Goal: Transaction & Acquisition: Book appointment/travel/reservation

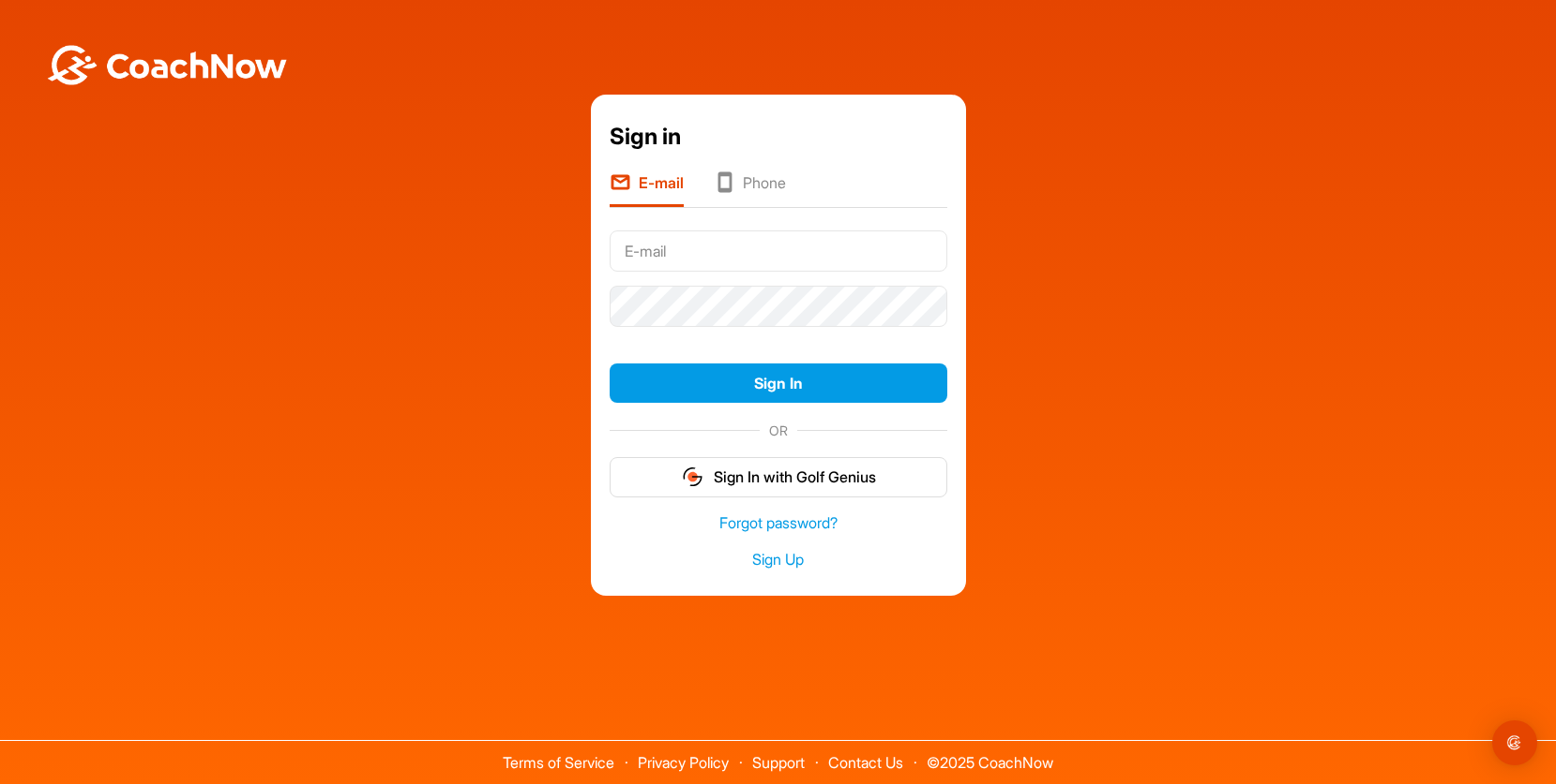
click at [663, 252] on input "text" at bounding box center [778, 250] width 338 height 41
type input "tom@bindley.com"
click at [113, 294] on div "Sign in E-mail Phone tom@bindley.com Sign In OR Sign In with Golf Genius Forgot…" at bounding box center [778, 346] width 1537 height 502
click at [752, 181] on li "Phone" at bounding box center [750, 189] width 72 height 36
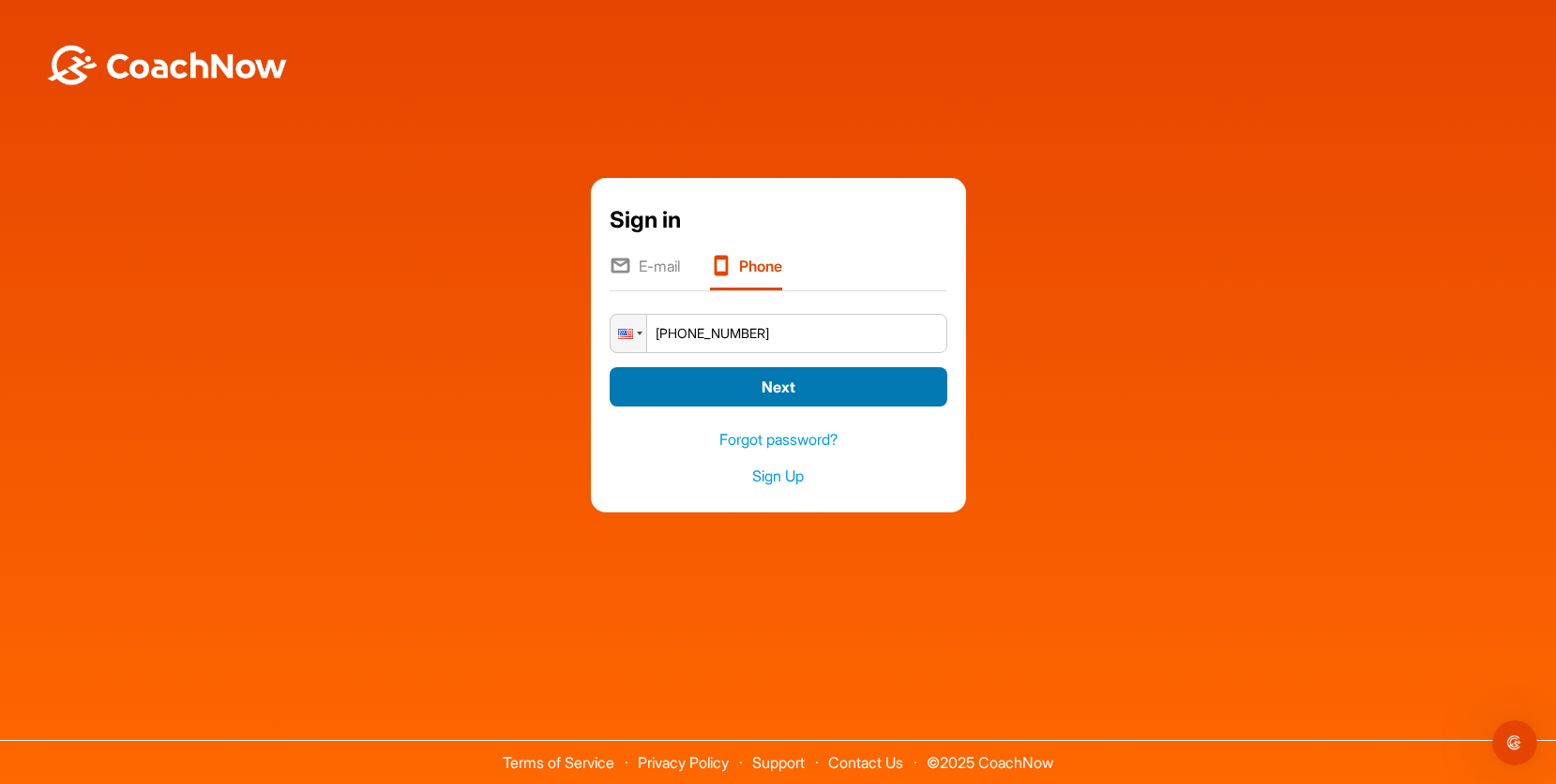
type input "+1 (317) 366-9228"
click at [751, 388] on button "Next" at bounding box center [778, 388] width 338 height 40
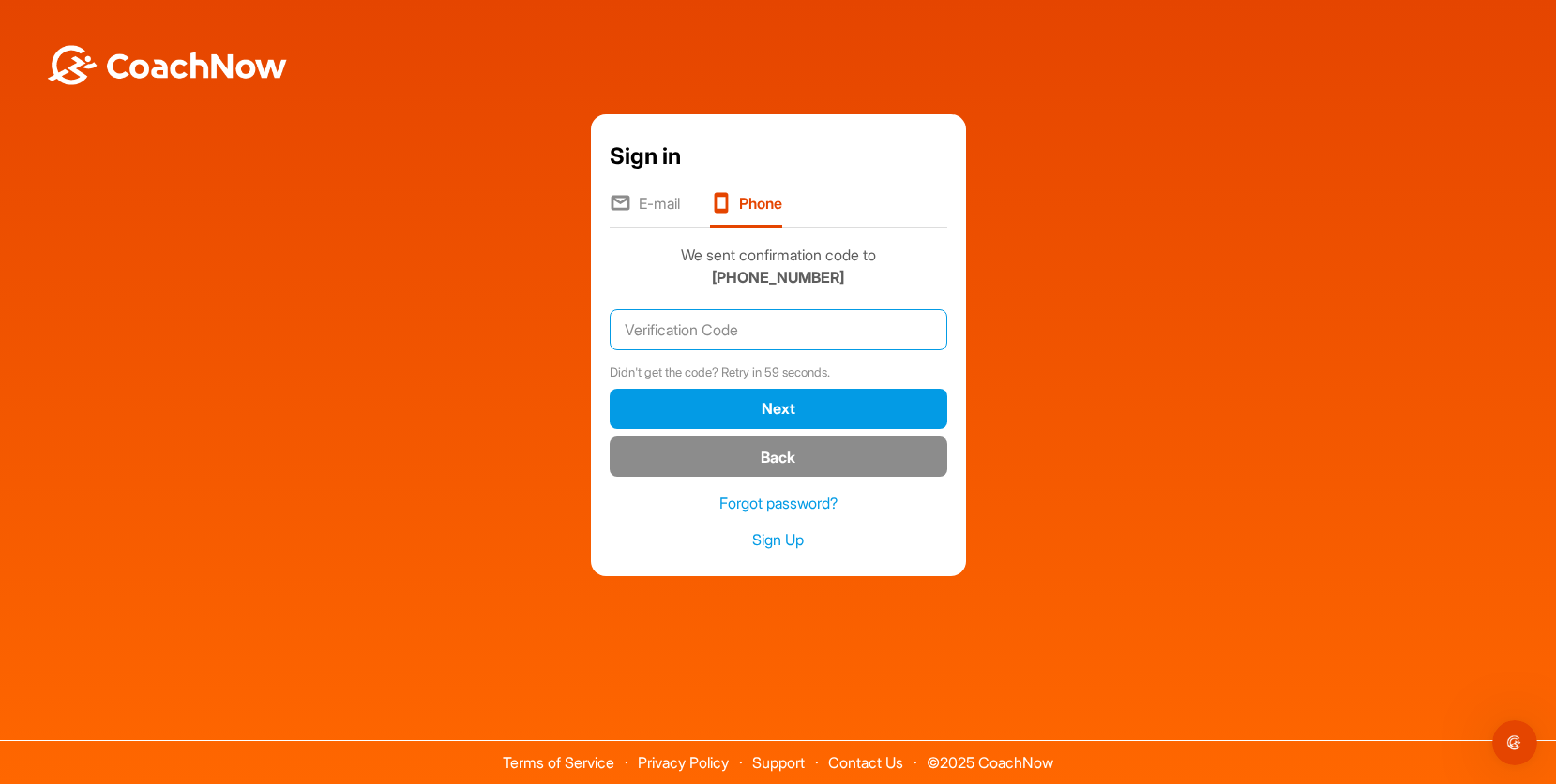
click at [758, 334] on input "text" at bounding box center [778, 329] width 338 height 41
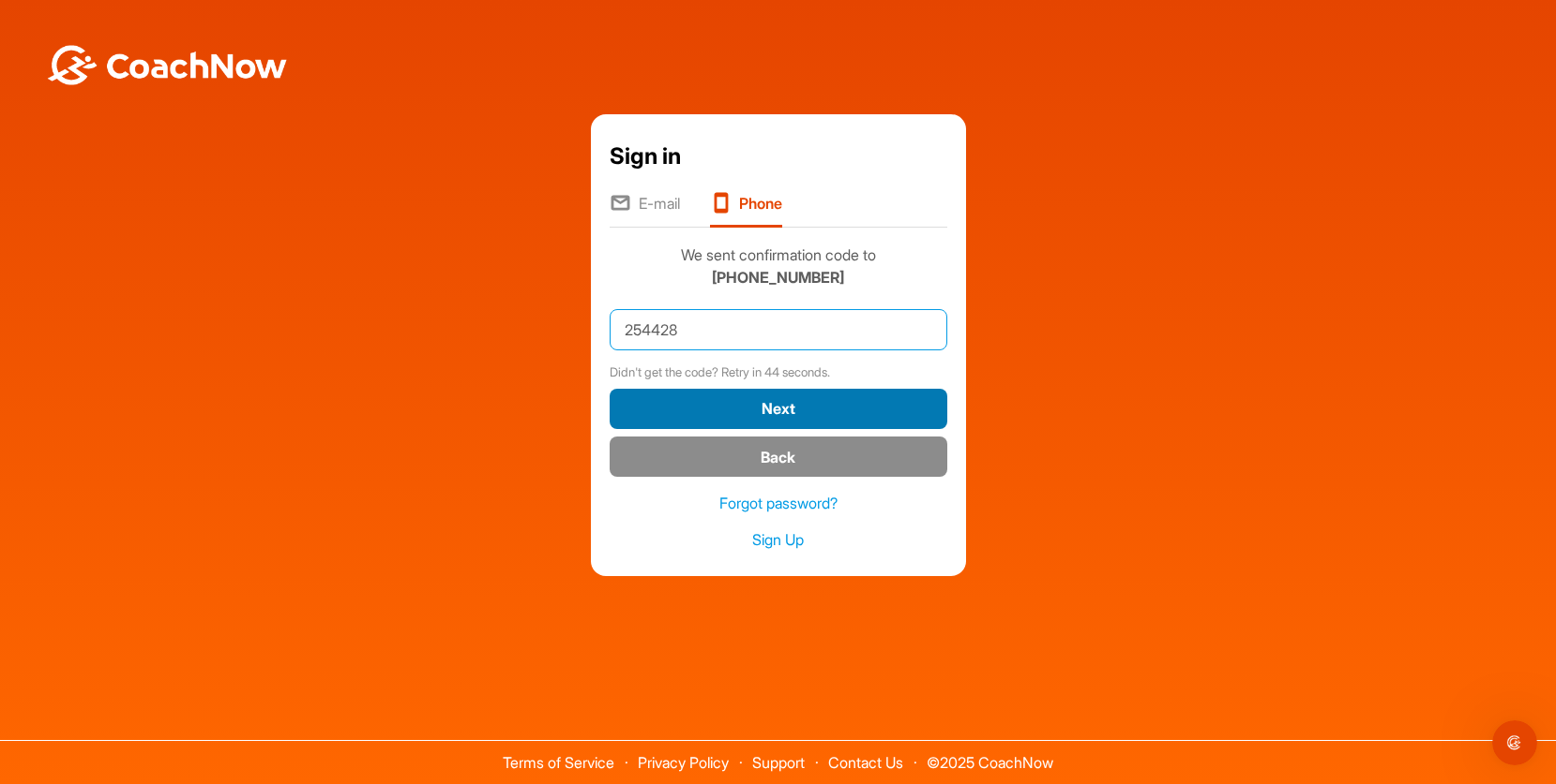
type input "254428"
click at [758, 399] on button "Next" at bounding box center [778, 408] width 338 height 40
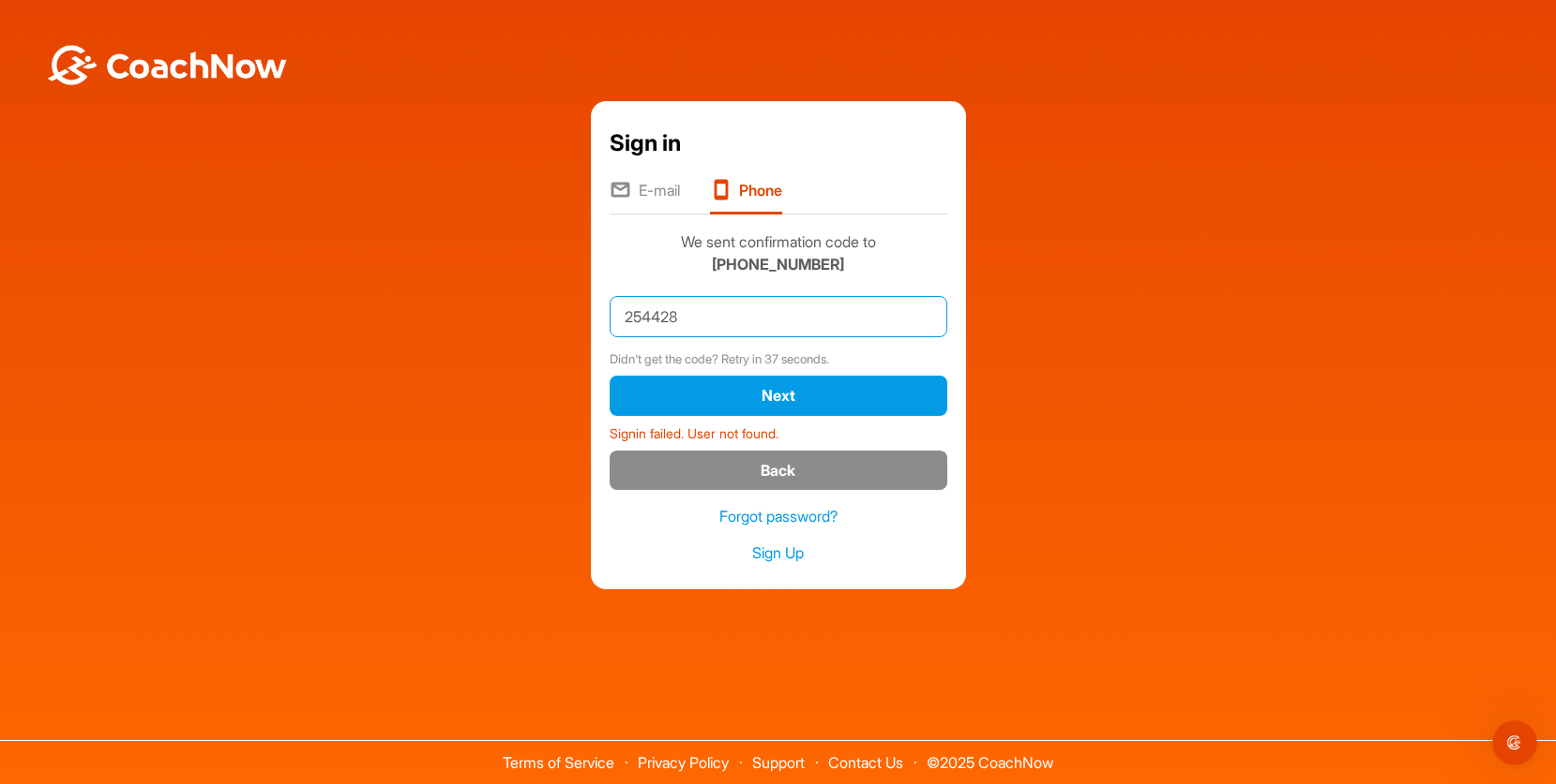
click at [727, 309] on input "254428" at bounding box center [778, 316] width 338 height 41
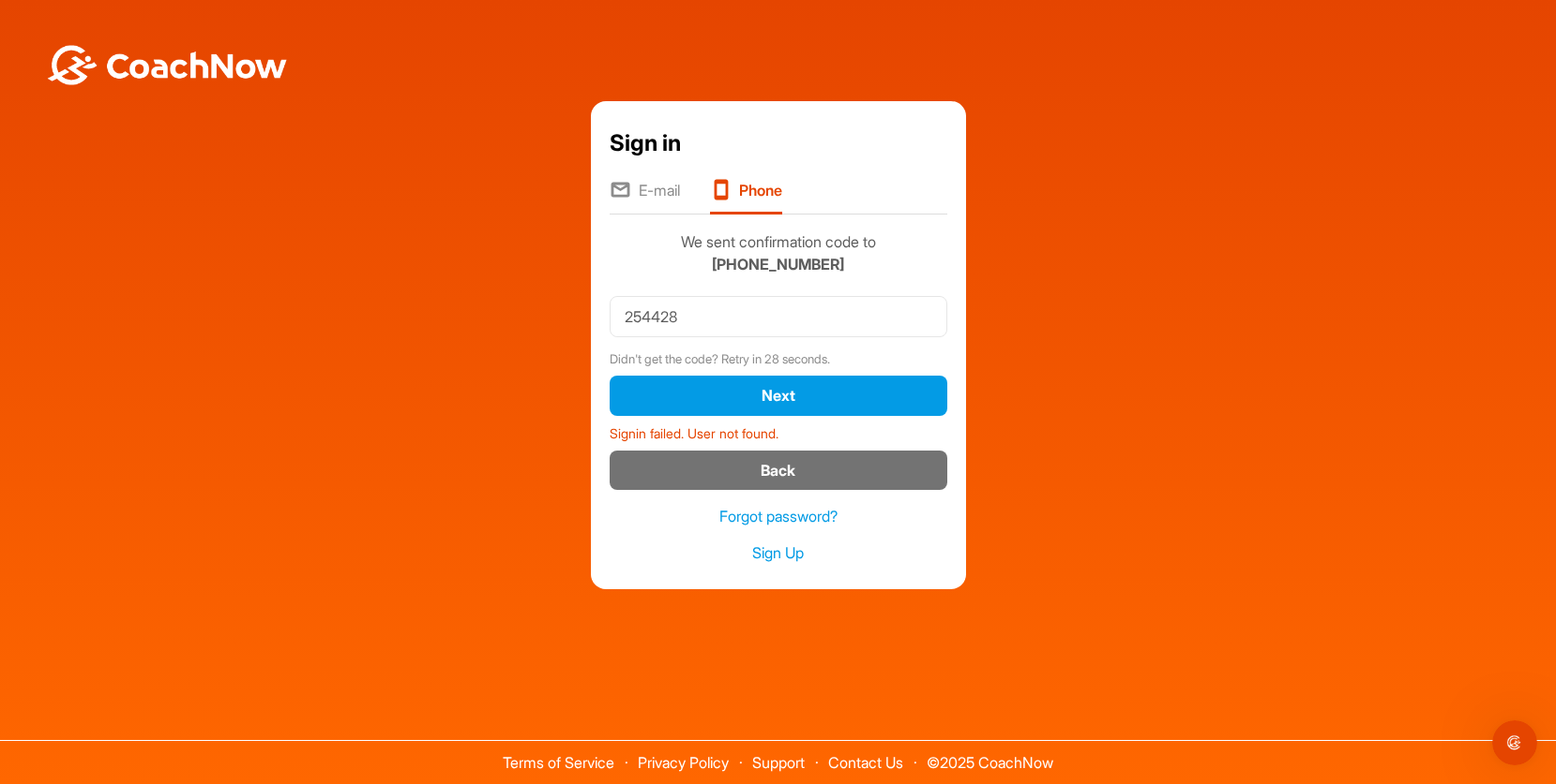
click at [760, 471] on button "Back" at bounding box center [778, 470] width 338 height 40
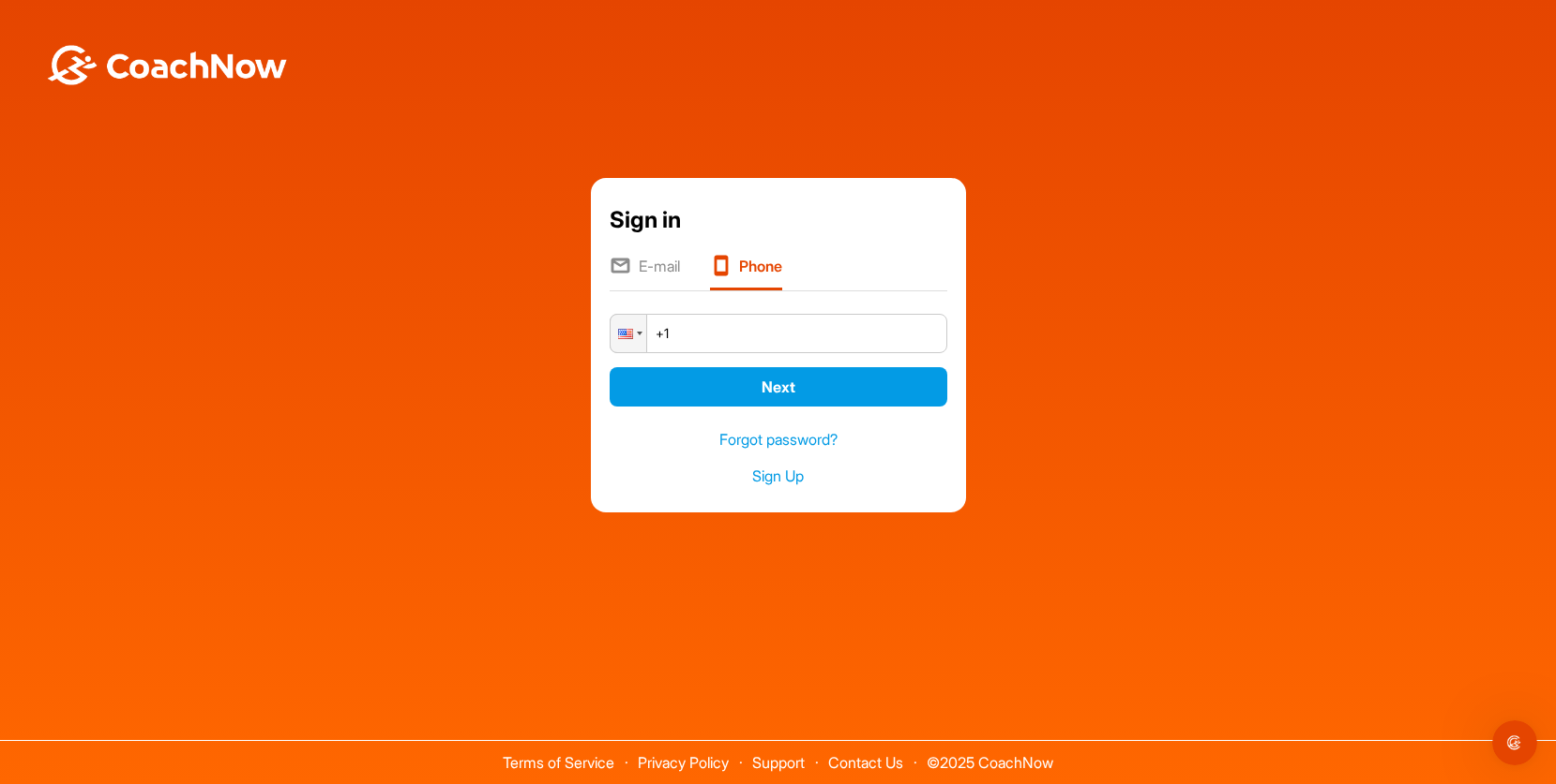
click at [735, 333] on input "+1" at bounding box center [778, 334] width 338 height 40
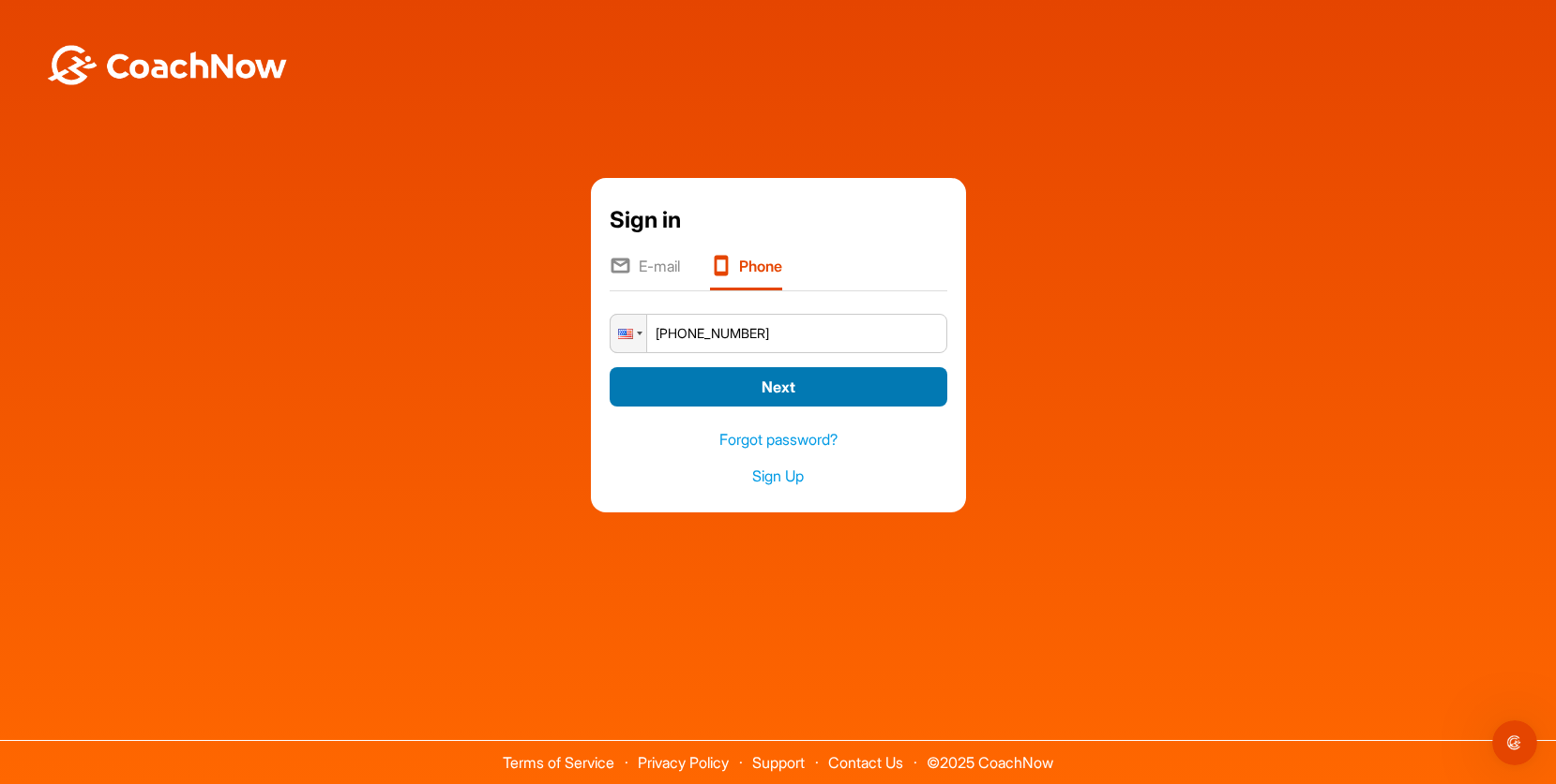
type input "+1 (317) 366-9228"
click at [755, 374] on button "Next" at bounding box center [778, 388] width 338 height 40
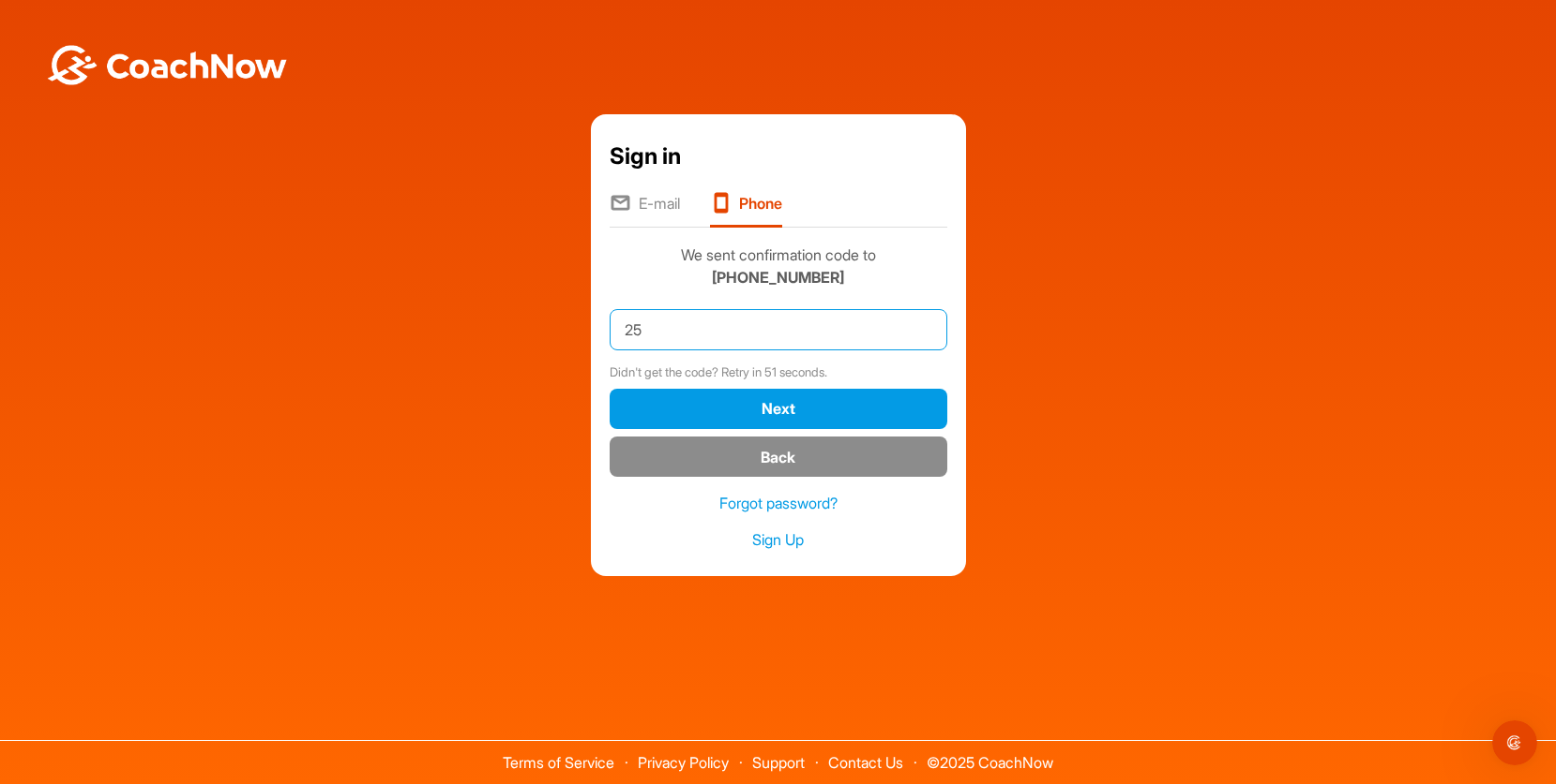
type input "2"
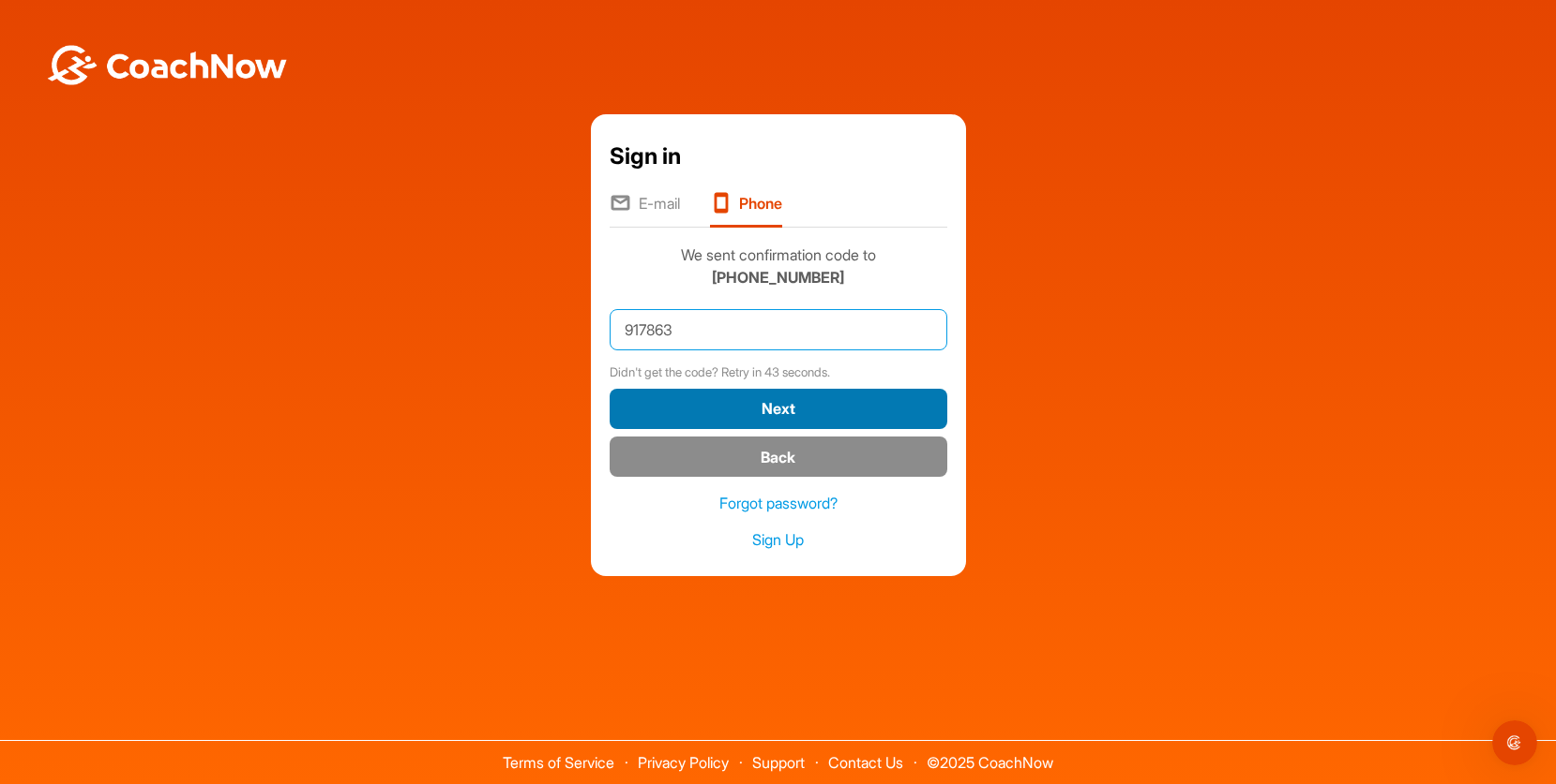
type input "917863"
click at [752, 406] on button "Next" at bounding box center [778, 408] width 338 height 40
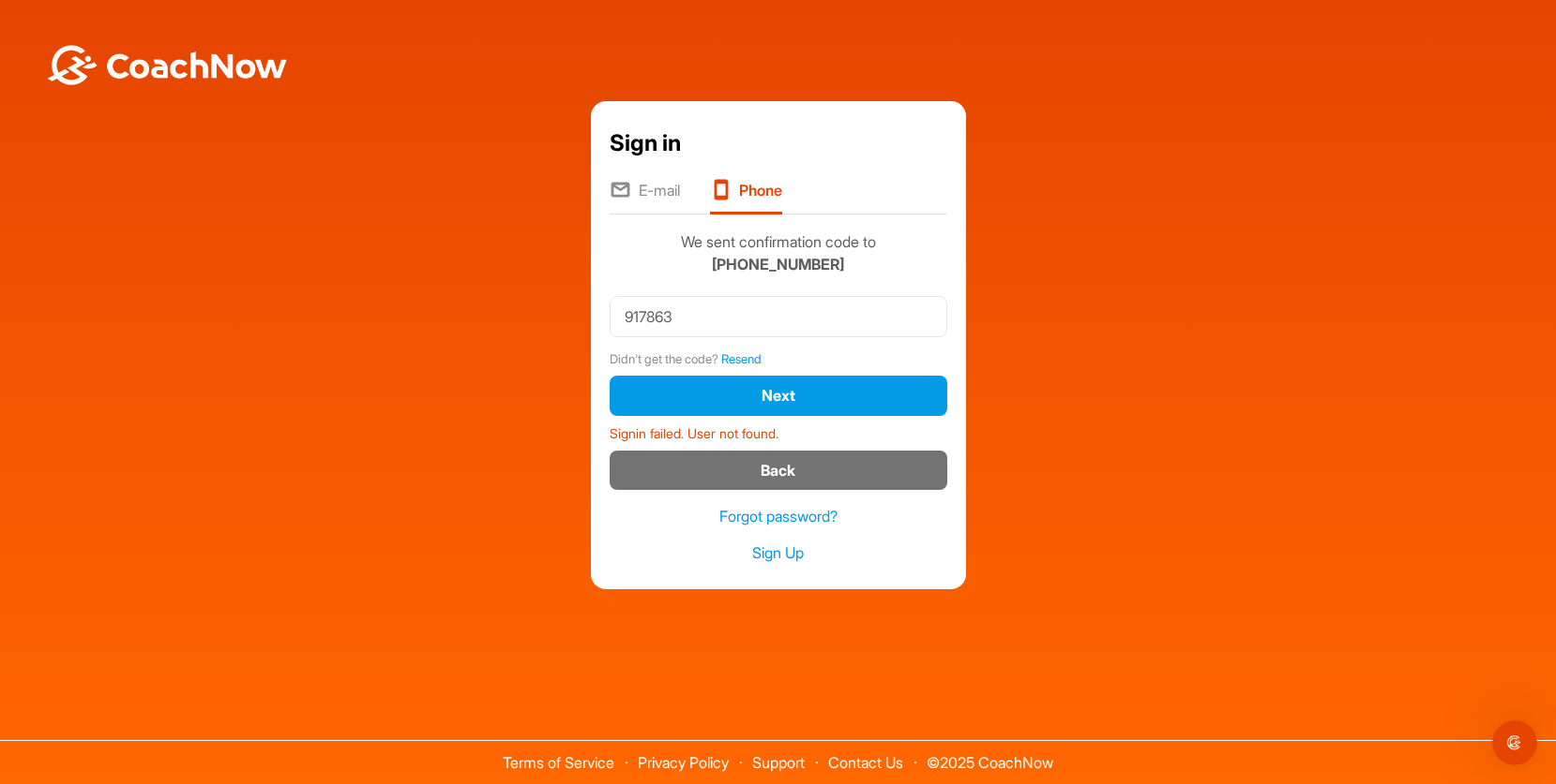
click at [792, 470] on button "Back" at bounding box center [778, 470] width 338 height 40
type input "+1"
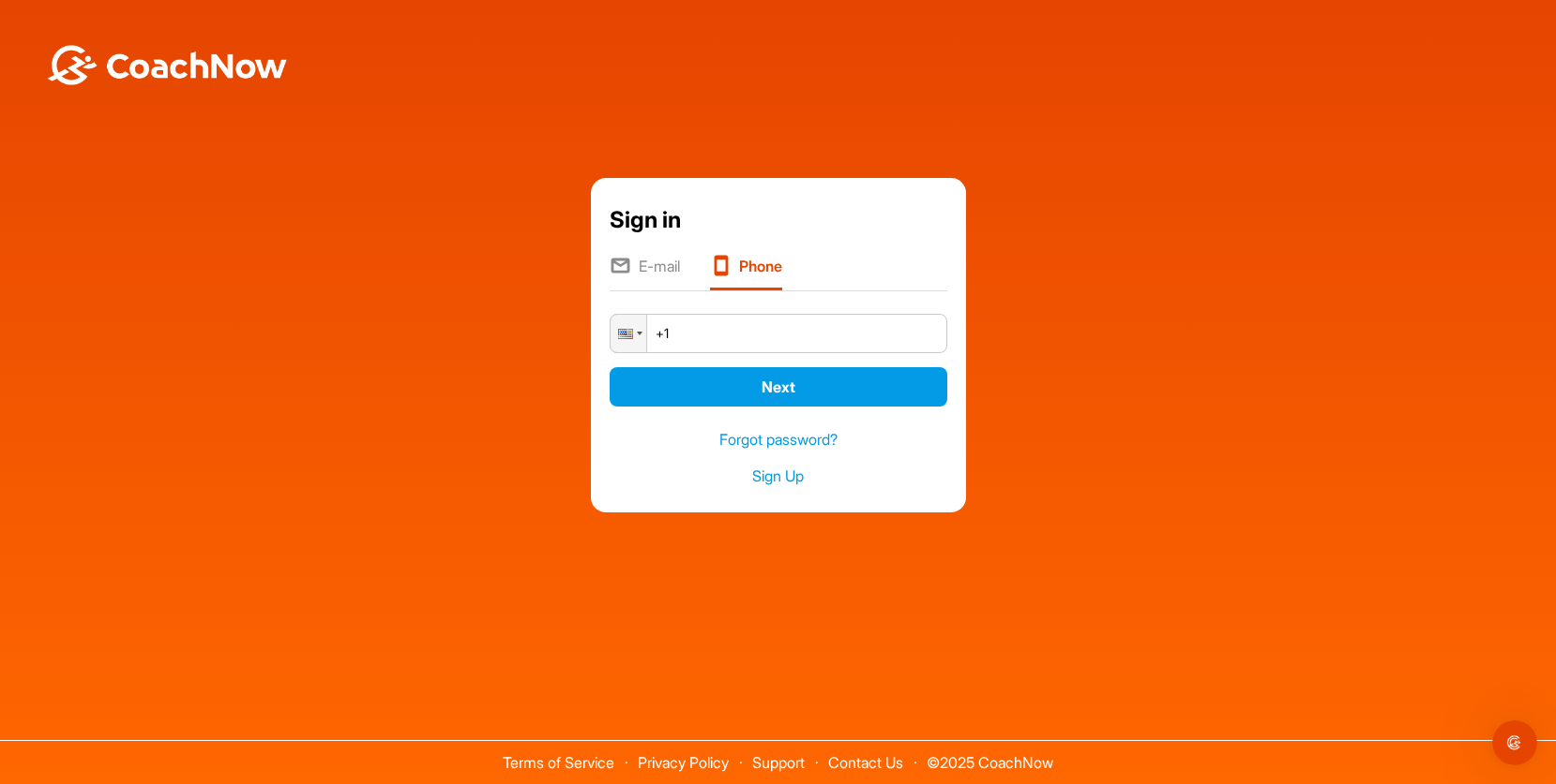
click at [658, 270] on li "E-mail" at bounding box center [644, 273] width 71 height 36
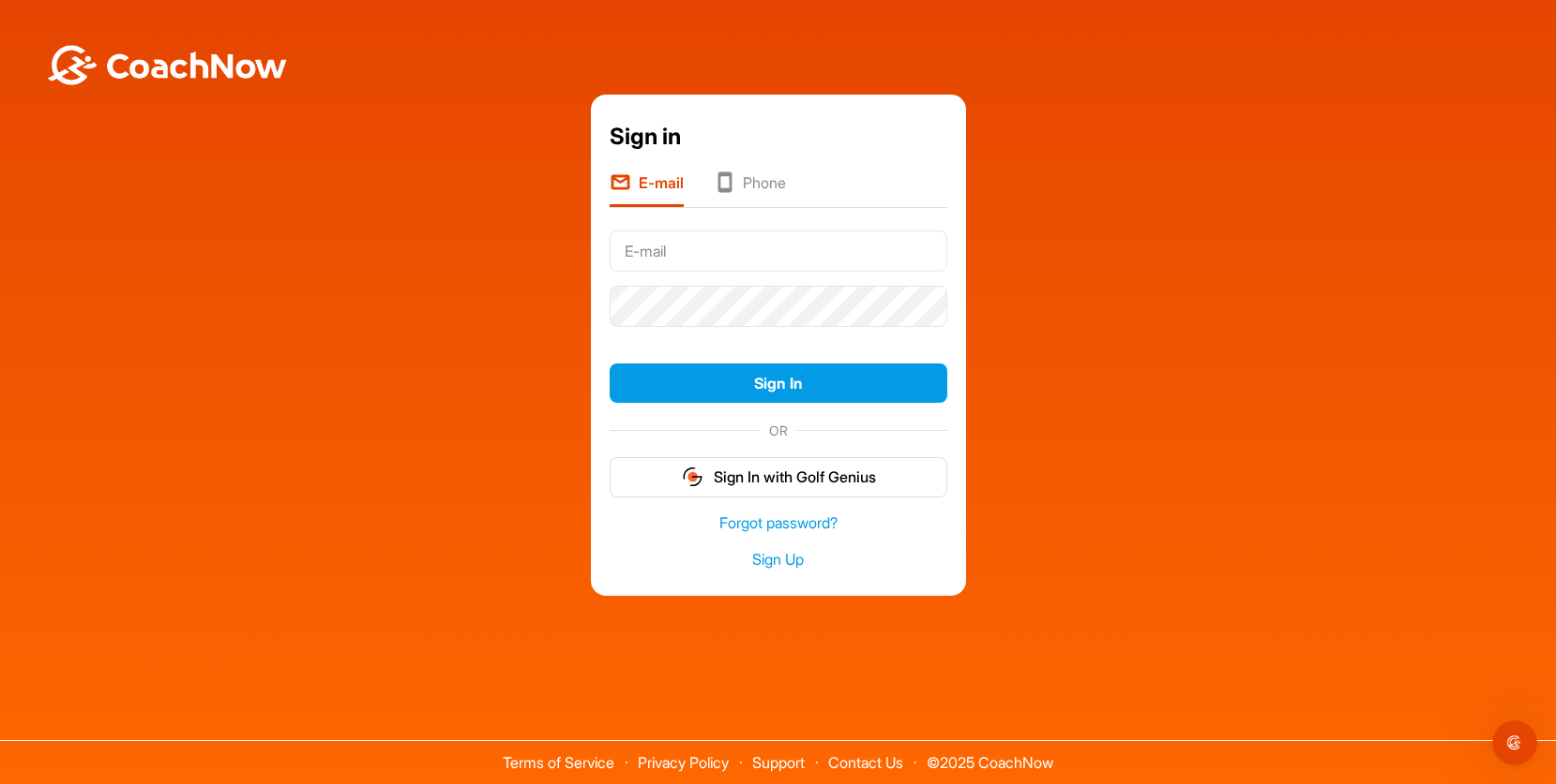
click at [714, 254] on input "text" at bounding box center [778, 250] width 338 height 41
type input "[PERSON_NAME][EMAIL_ADDRESS][PERSON_NAME][DOMAIN_NAME]"
click at [802, 527] on link "Forgot password?" at bounding box center [778, 524] width 338 height 22
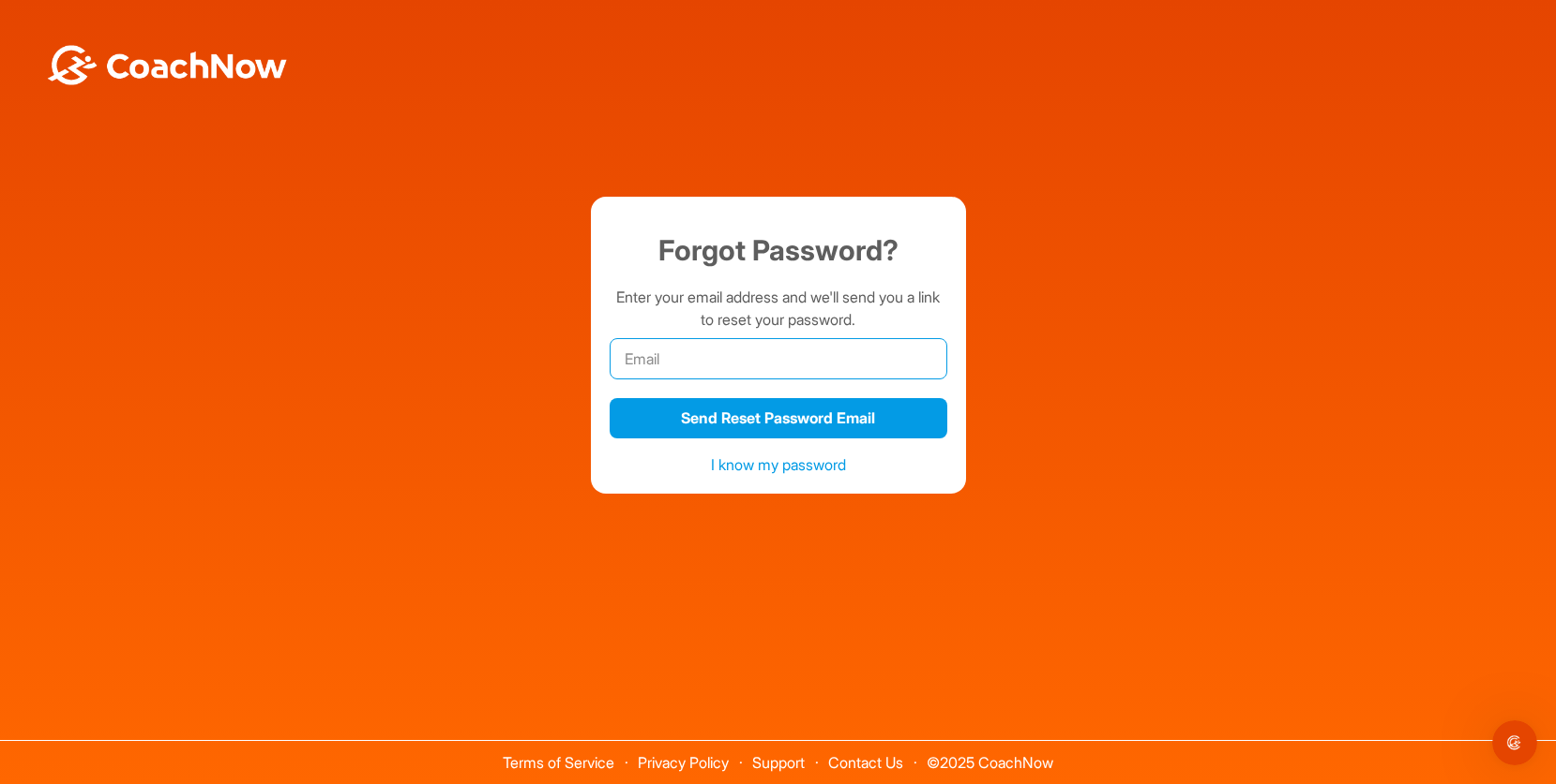
click at [726, 362] on input "email" at bounding box center [778, 359] width 338 height 41
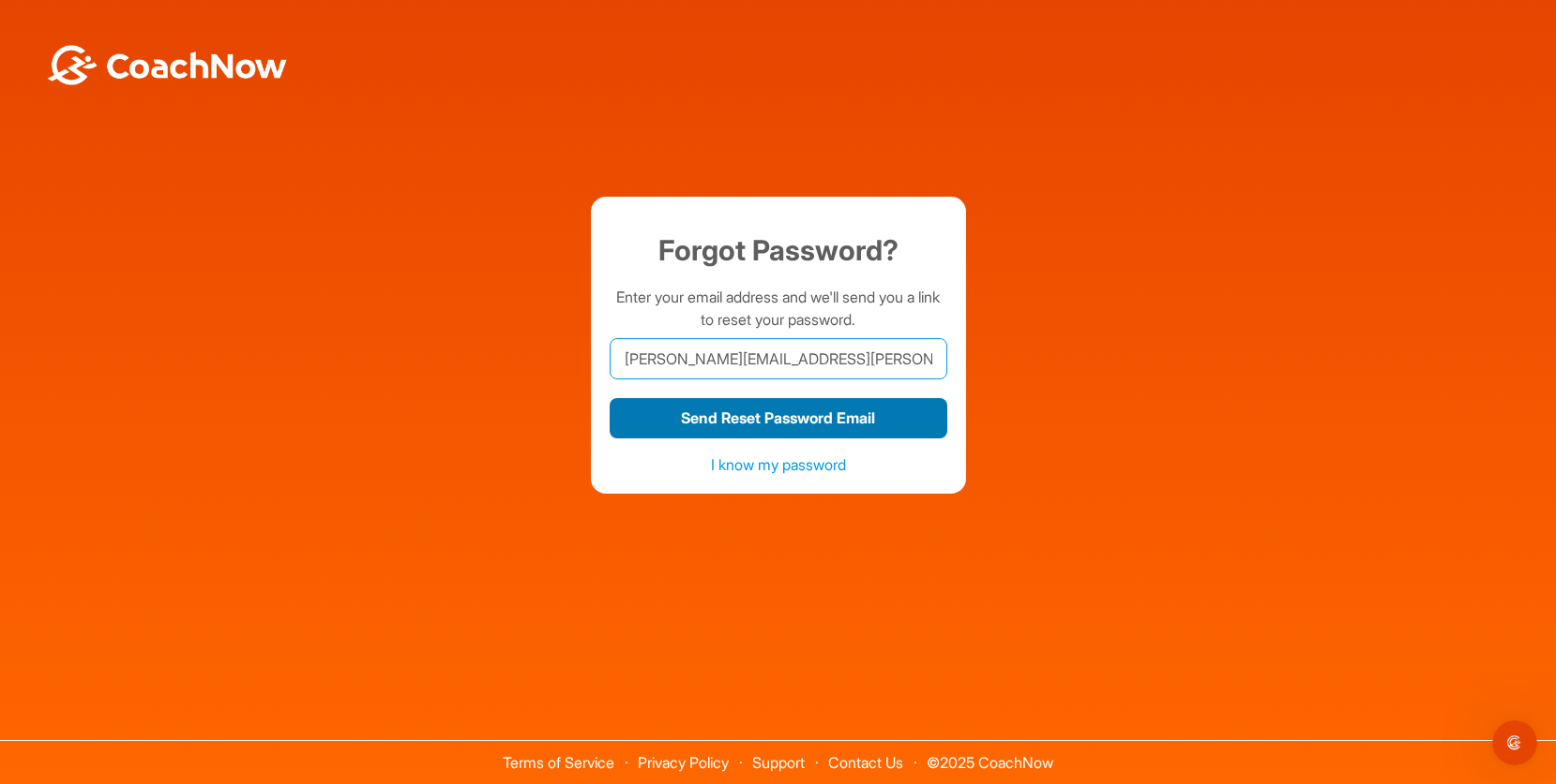
type input "[PERSON_NAME][EMAIL_ADDRESS][PERSON_NAME][DOMAIN_NAME]"
click at [745, 414] on button "Send Reset Password Email" at bounding box center [778, 418] width 338 height 40
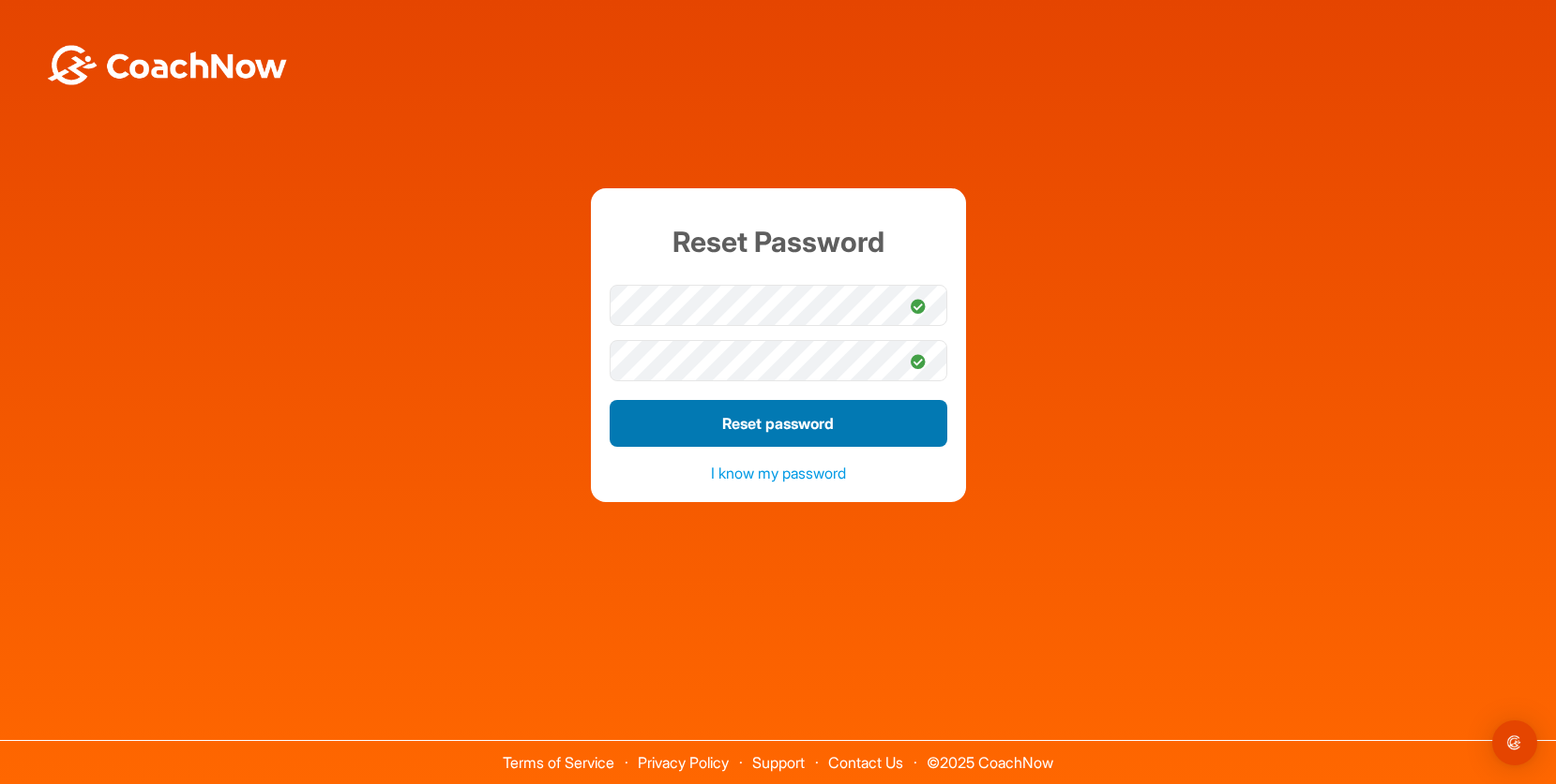
click at [803, 426] on button "Reset password" at bounding box center [778, 423] width 338 height 47
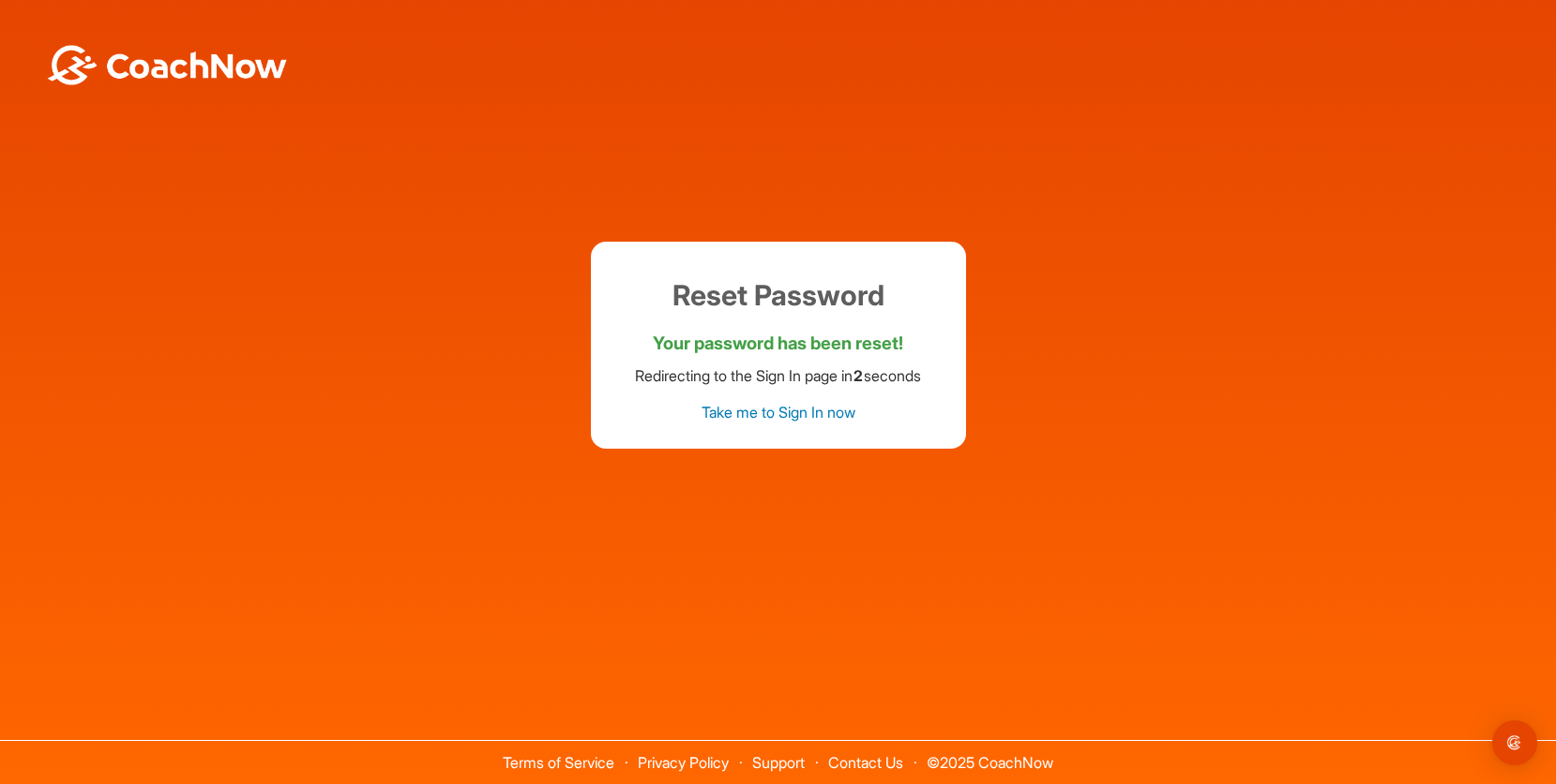
click at [783, 409] on link "Take me to Sign In now" at bounding box center [778, 412] width 154 height 19
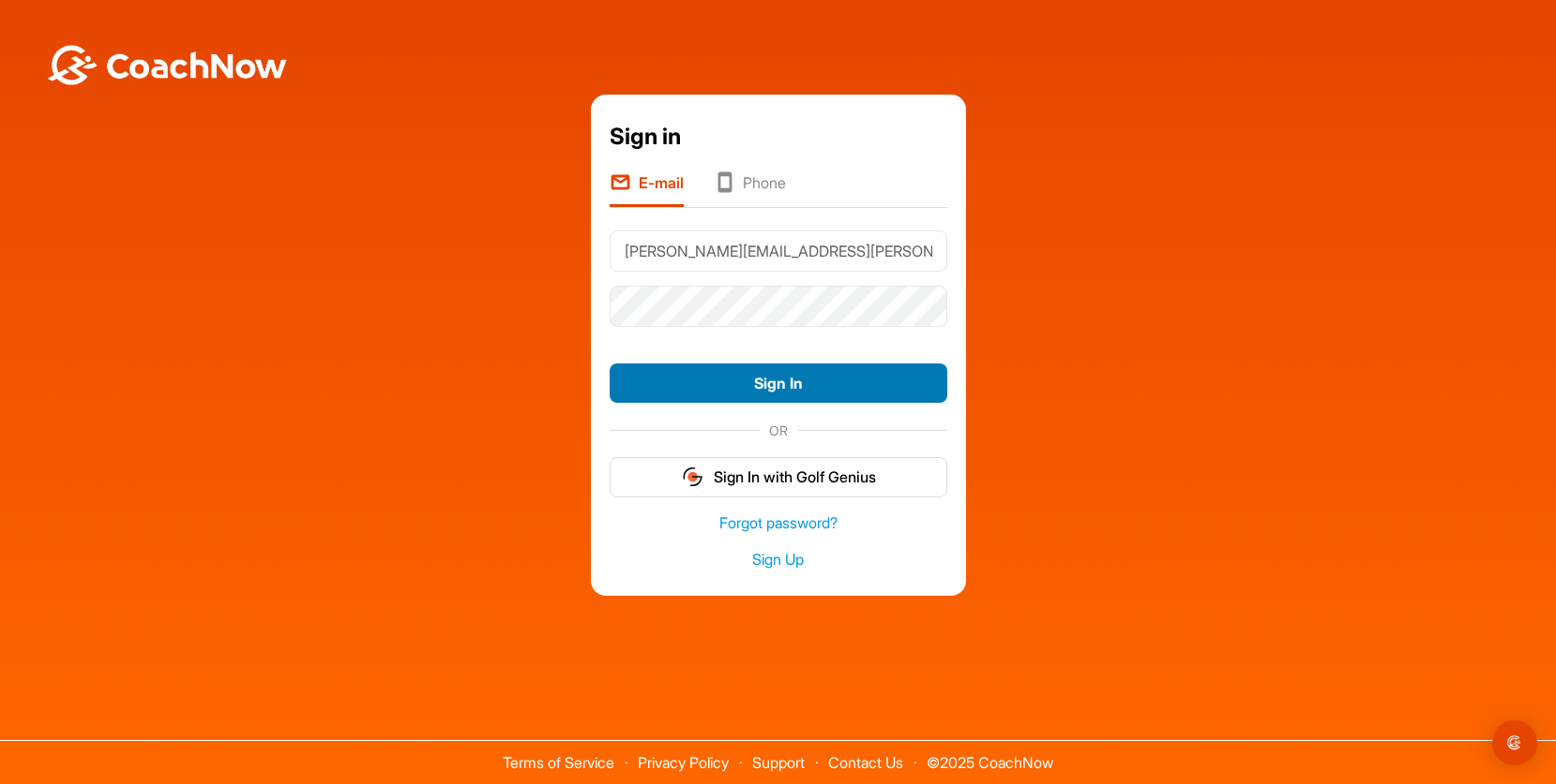
click at [803, 383] on button "Sign In" at bounding box center [778, 384] width 338 height 40
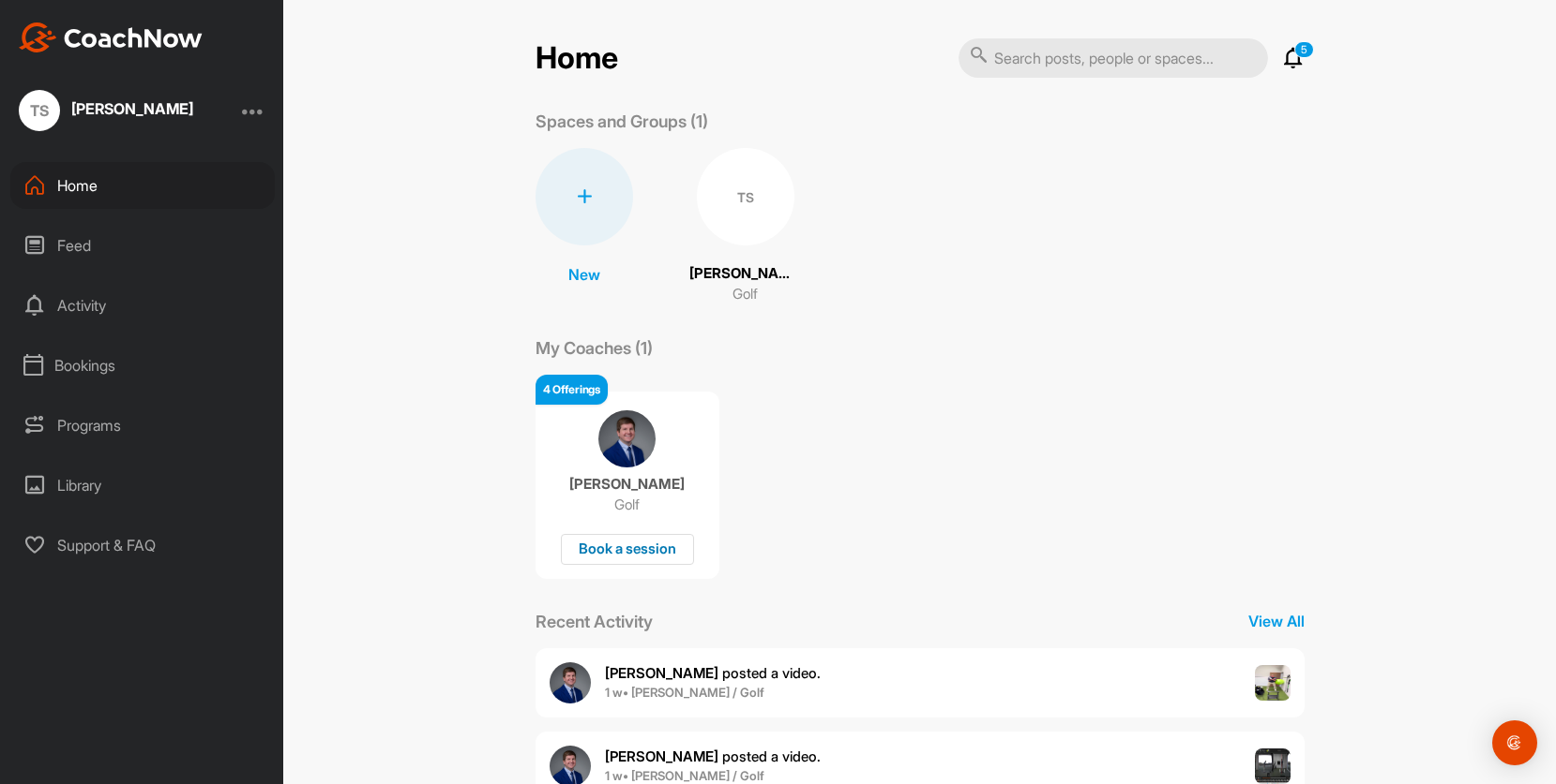
click at [630, 552] on div "Book a session" at bounding box center [628, 549] width 134 height 31
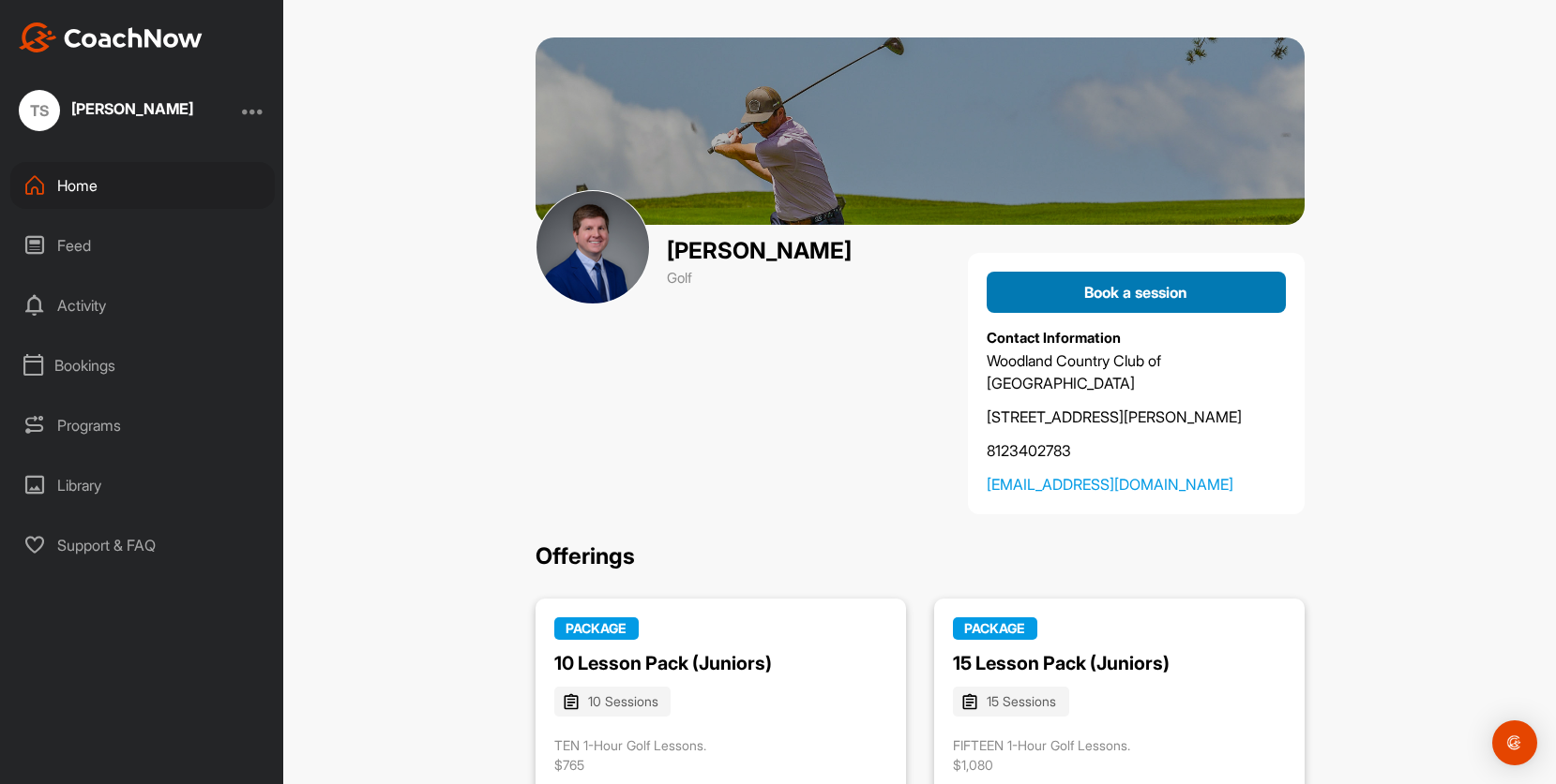
click at [1105, 290] on span "Book a session" at bounding box center [1134, 292] width 103 height 19
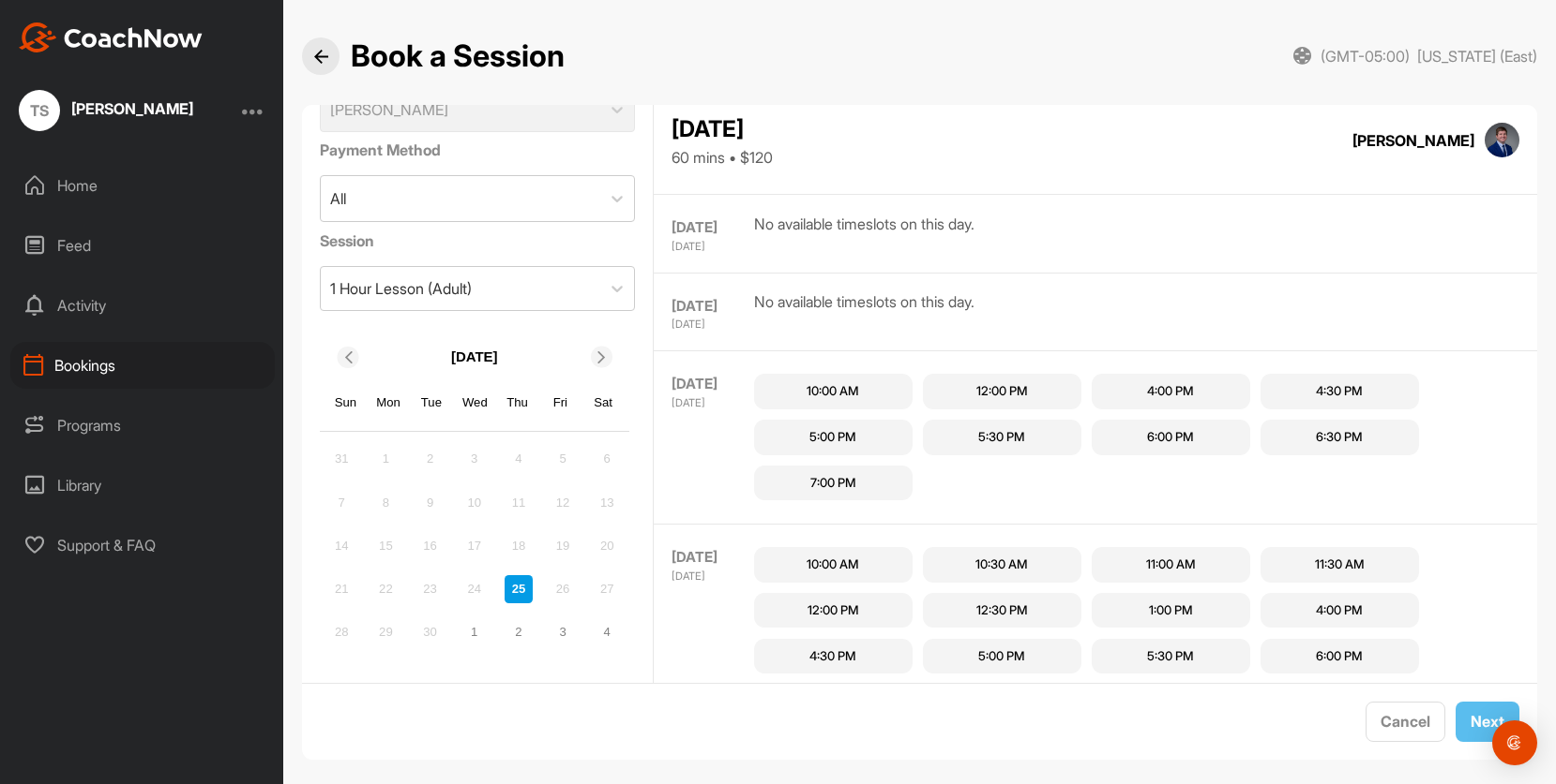
scroll to position [401, 0]
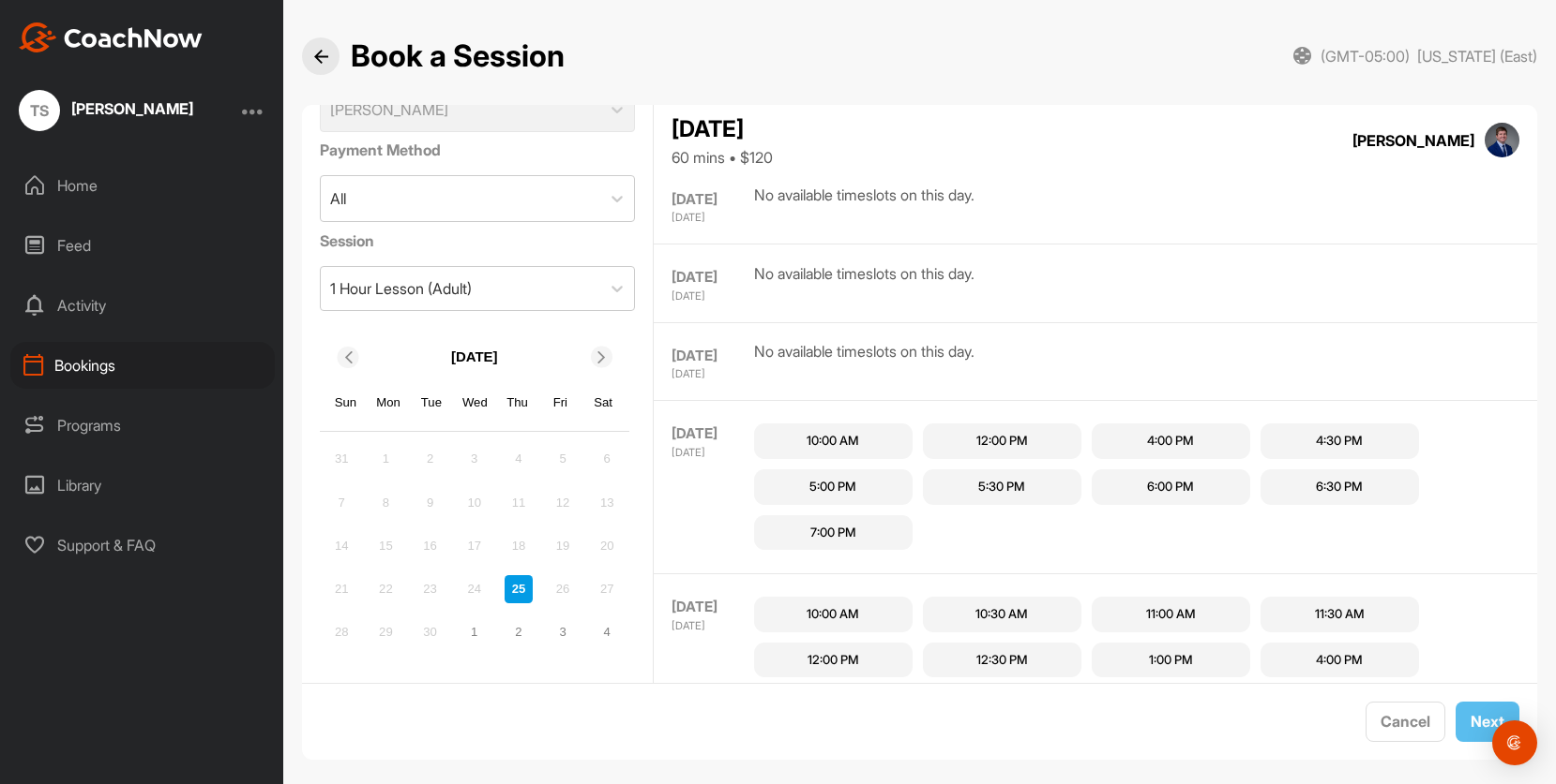
click at [1015, 437] on div "12:00 PM" at bounding box center [1002, 441] width 52 height 19
click at [127, 65] on div "TS [PERSON_NAME] Home Feed Activity Bookings Programs Library Support & FAQ" at bounding box center [142, 392] width 283 height 784
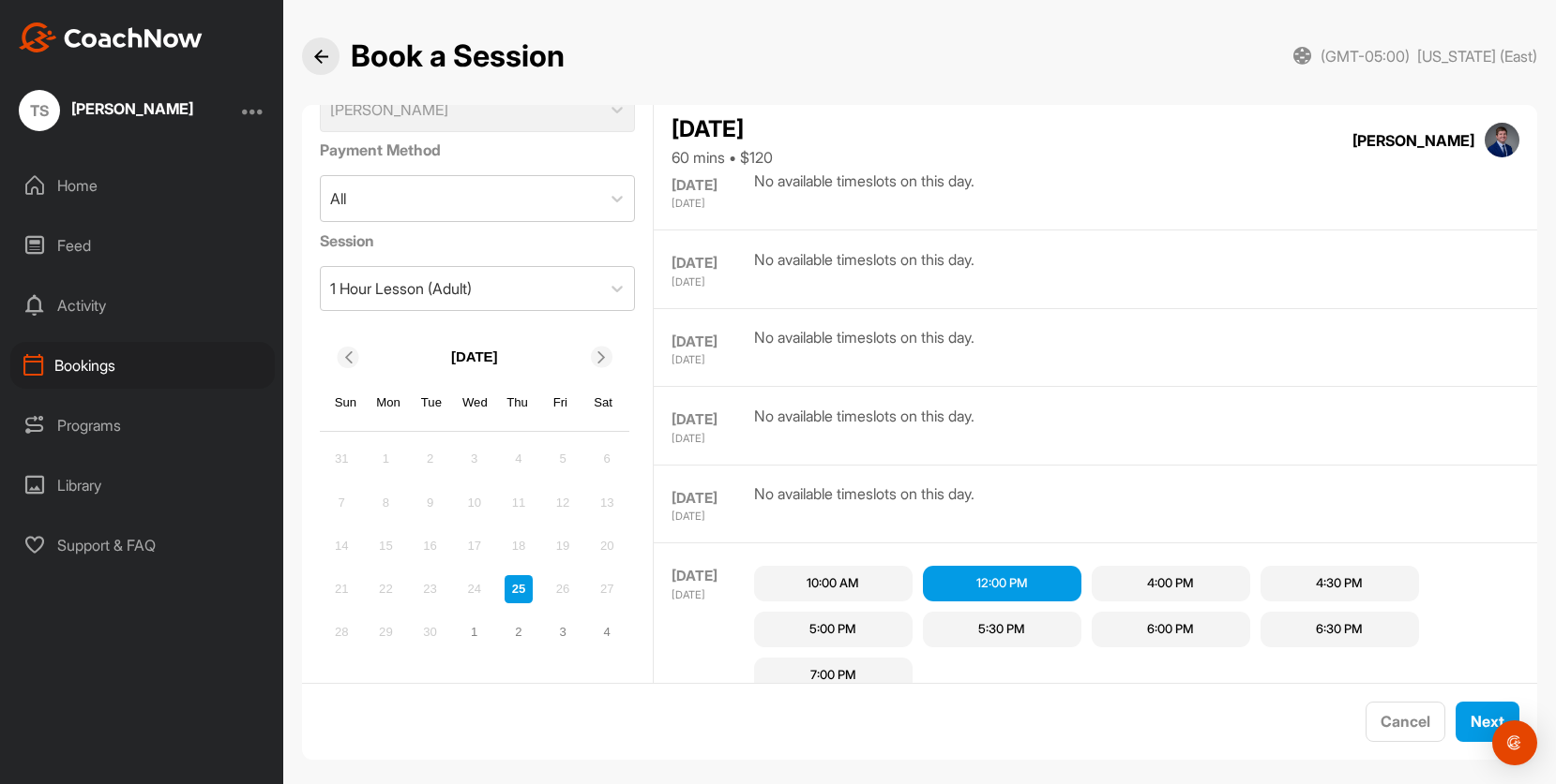
scroll to position [281, 0]
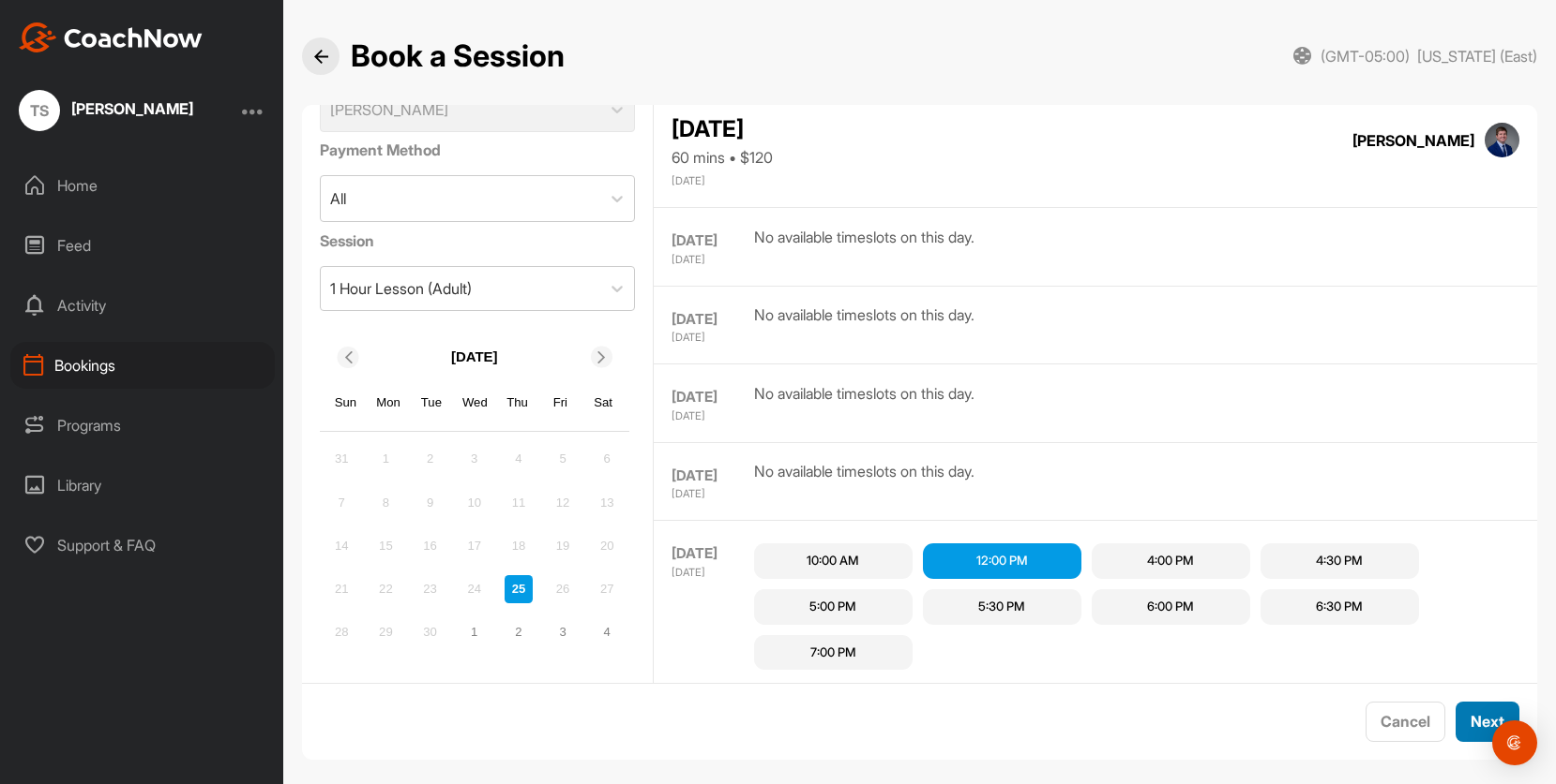
click at [1470, 719] on span "Next" at bounding box center [1487, 721] width 34 height 19
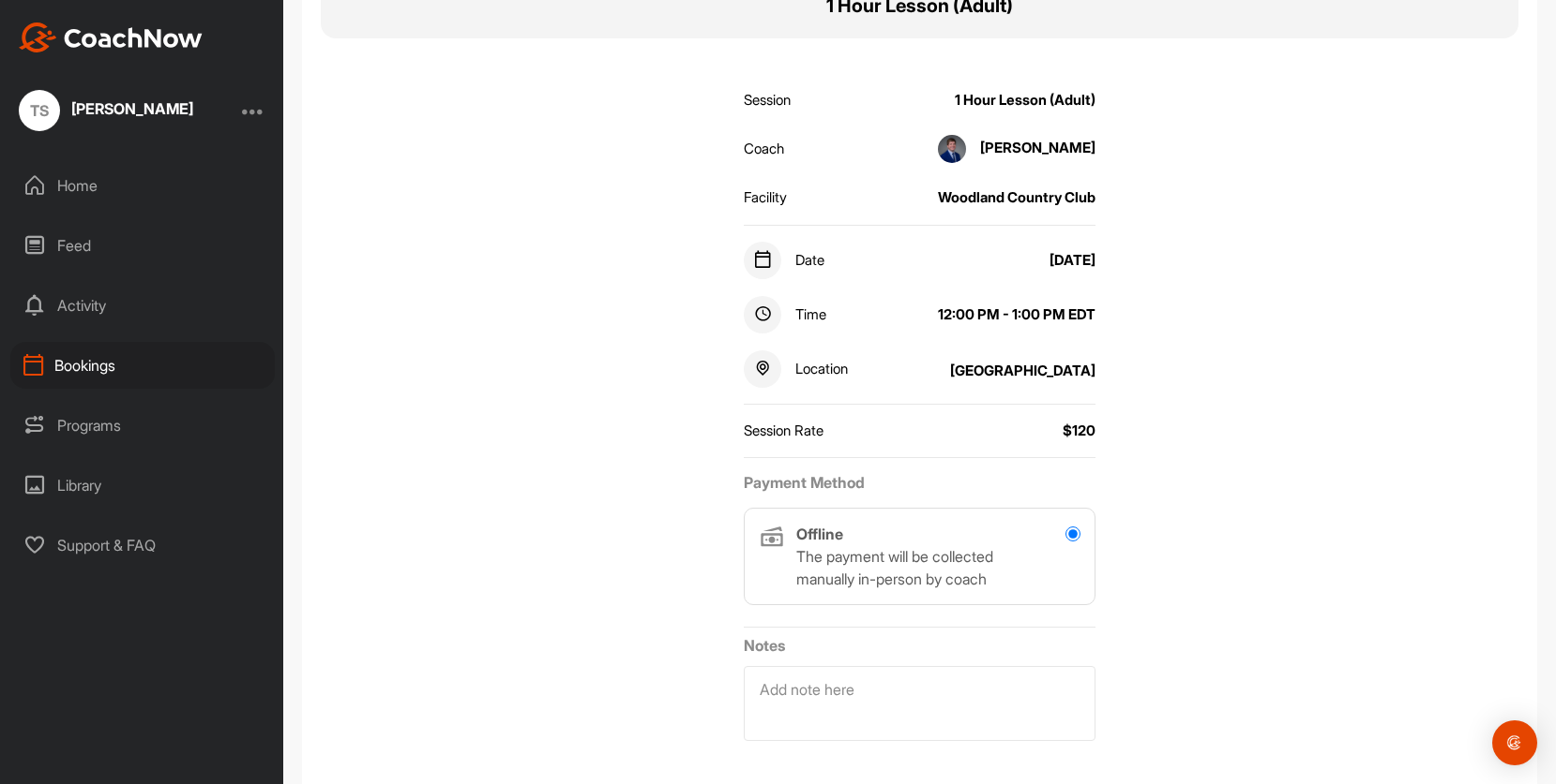
scroll to position [291, 0]
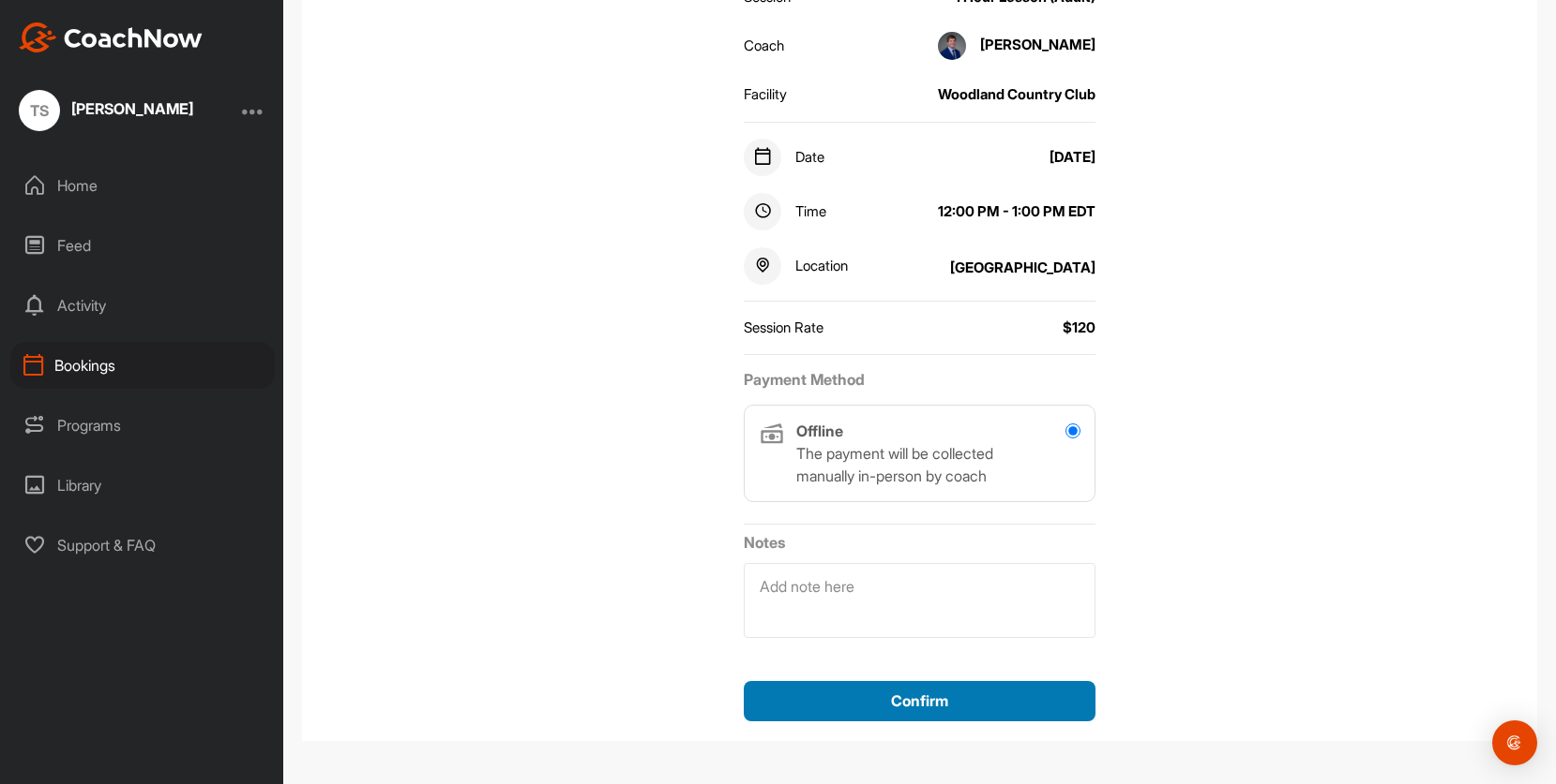
click at [921, 705] on span "Confirm" at bounding box center [919, 700] width 57 height 19
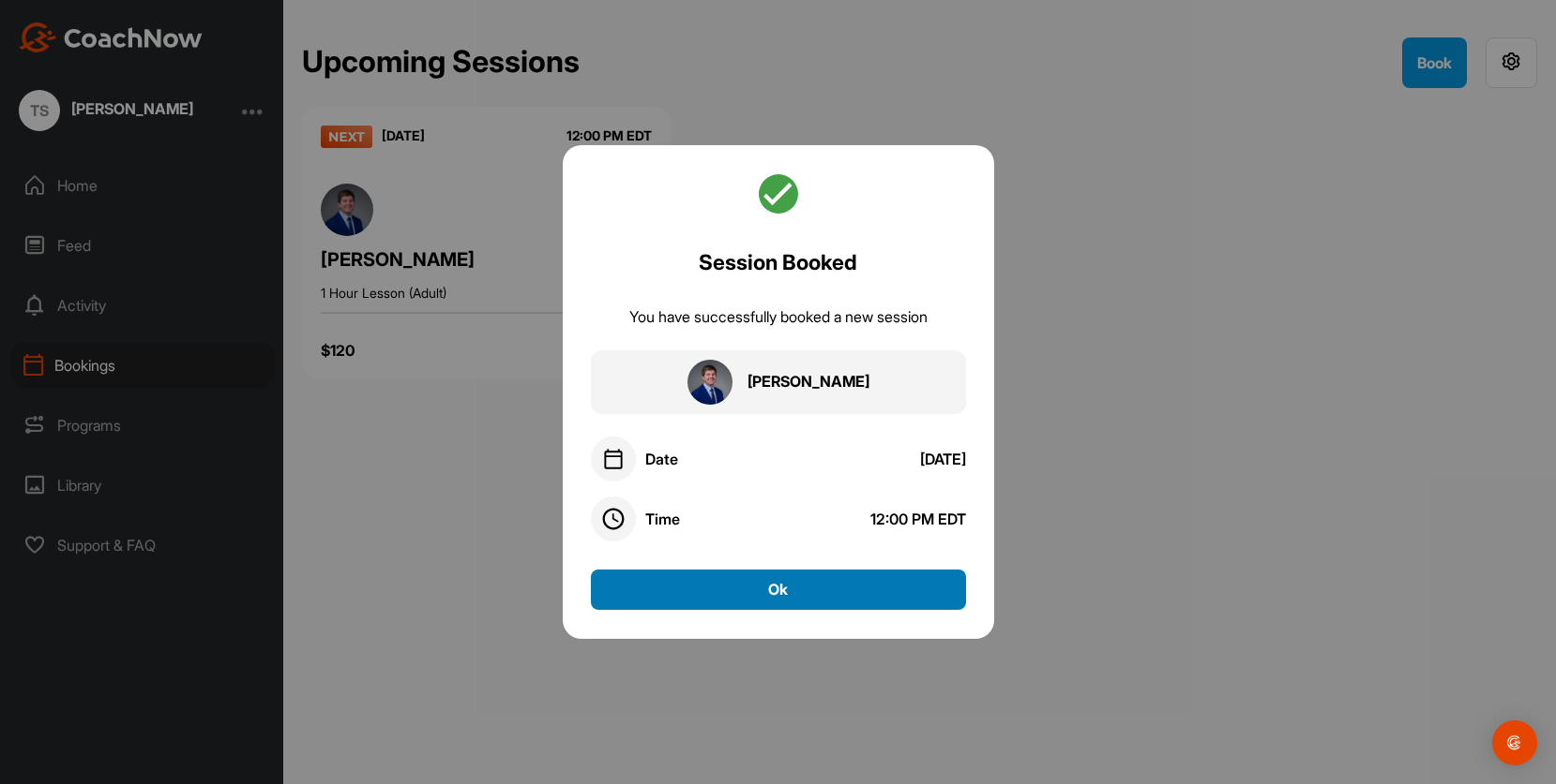
click at [767, 592] on button "Ok" at bounding box center [778, 590] width 375 height 40
